Goal: Task Accomplishment & Management: Use online tool/utility

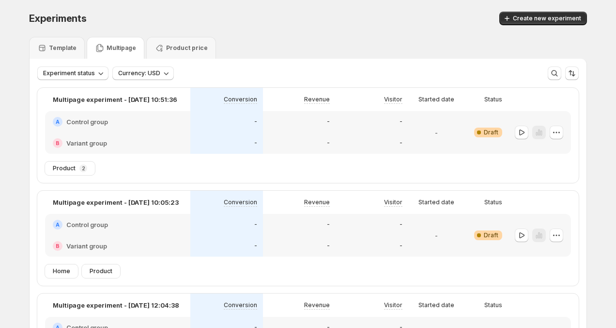
click at [544, 22] on span "Create new experiment" at bounding box center [547, 19] width 68 height 8
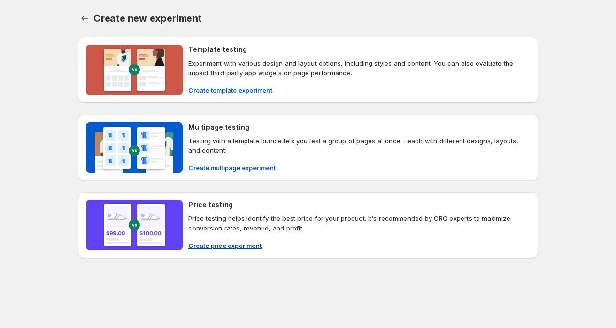
click at [237, 239] on button "Create price experiment" at bounding box center [225, 245] width 85 height 16
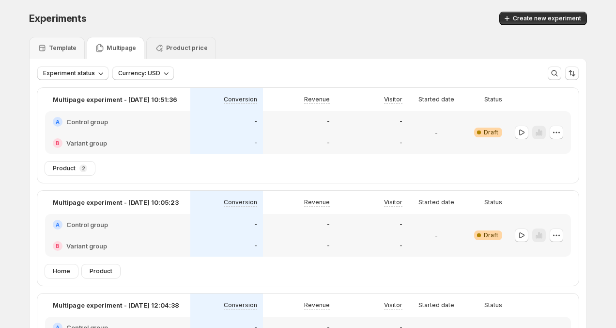
click at [191, 46] on p "Product price" at bounding box center [187, 48] width 42 height 8
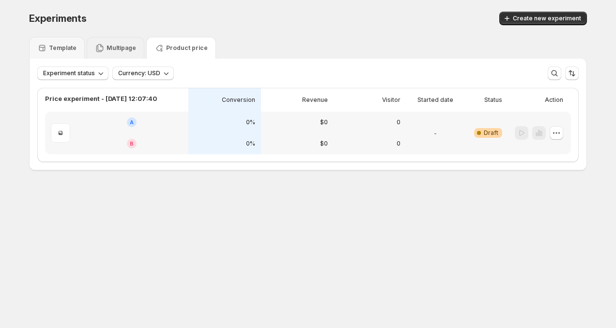
click at [116, 47] on p "Multipage" at bounding box center [122, 48] width 30 height 8
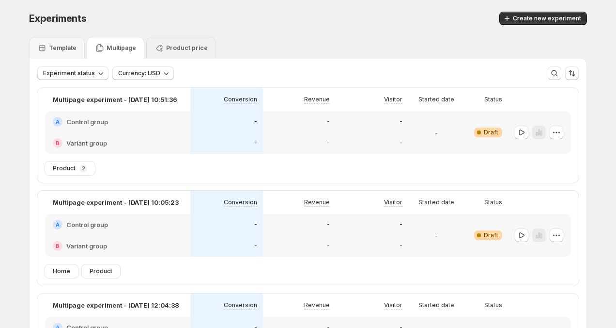
click at [157, 46] on icon at bounding box center [160, 48] width 10 height 10
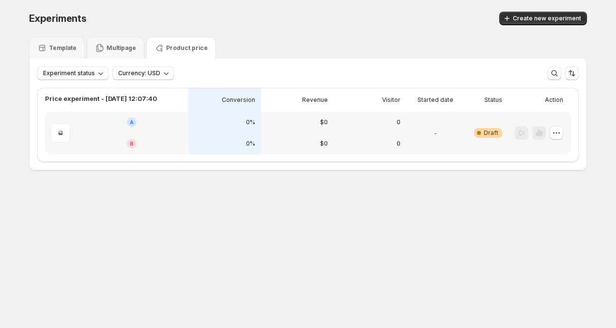
click at [103, 61] on div "Experiment status Currency: USD More views More views Create new view" at bounding box center [308, 69] width 557 height 21
click at [98, 53] on div "Multipage" at bounding box center [116, 48] width 58 height 22
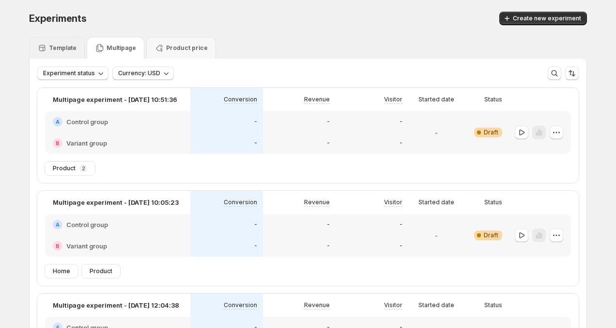
click at [53, 53] on div "Template" at bounding box center [57, 48] width 56 height 22
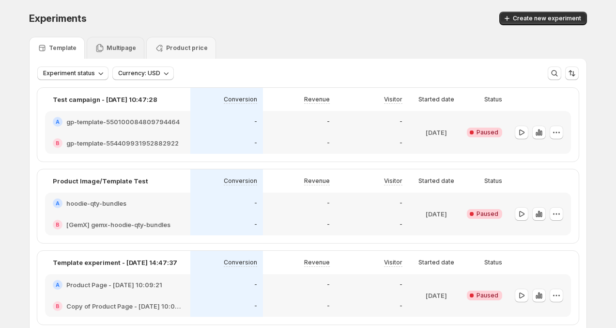
click at [123, 55] on div "Multipage" at bounding box center [116, 48] width 58 height 22
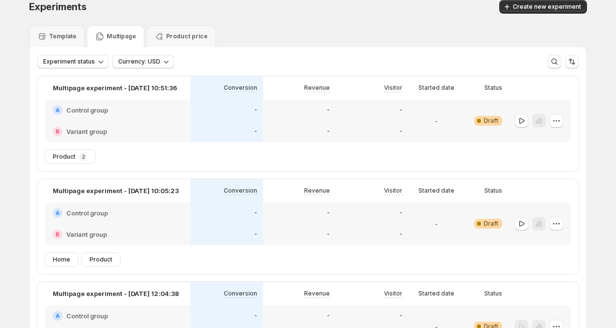
scroll to position [11, 0]
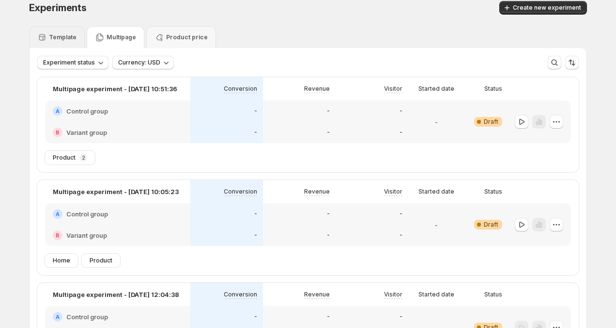
click at [71, 38] on p "Template" at bounding box center [63, 37] width 28 height 8
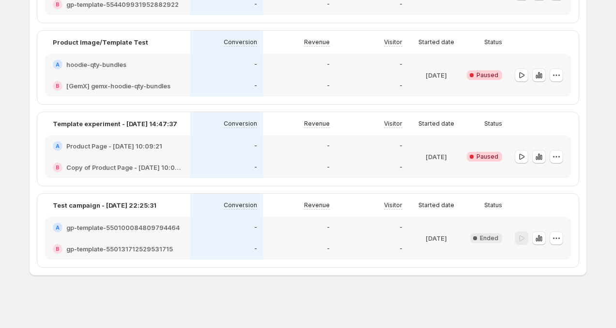
scroll to position [0, 0]
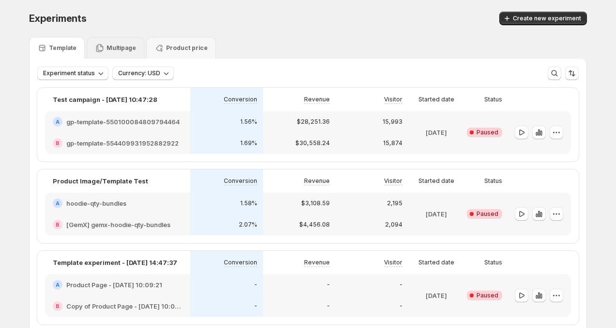
click at [125, 46] on p "Multipage" at bounding box center [122, 48] width 30 height 8
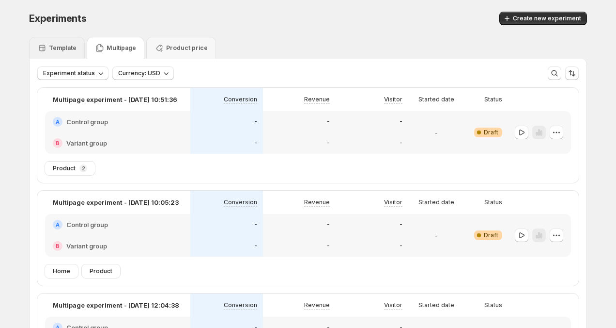
click at [53, 44] on p "Template" at bounding box center [63, 48] width 28 height 8
